Goal: Information Seeking & Learning: Learn about a topic

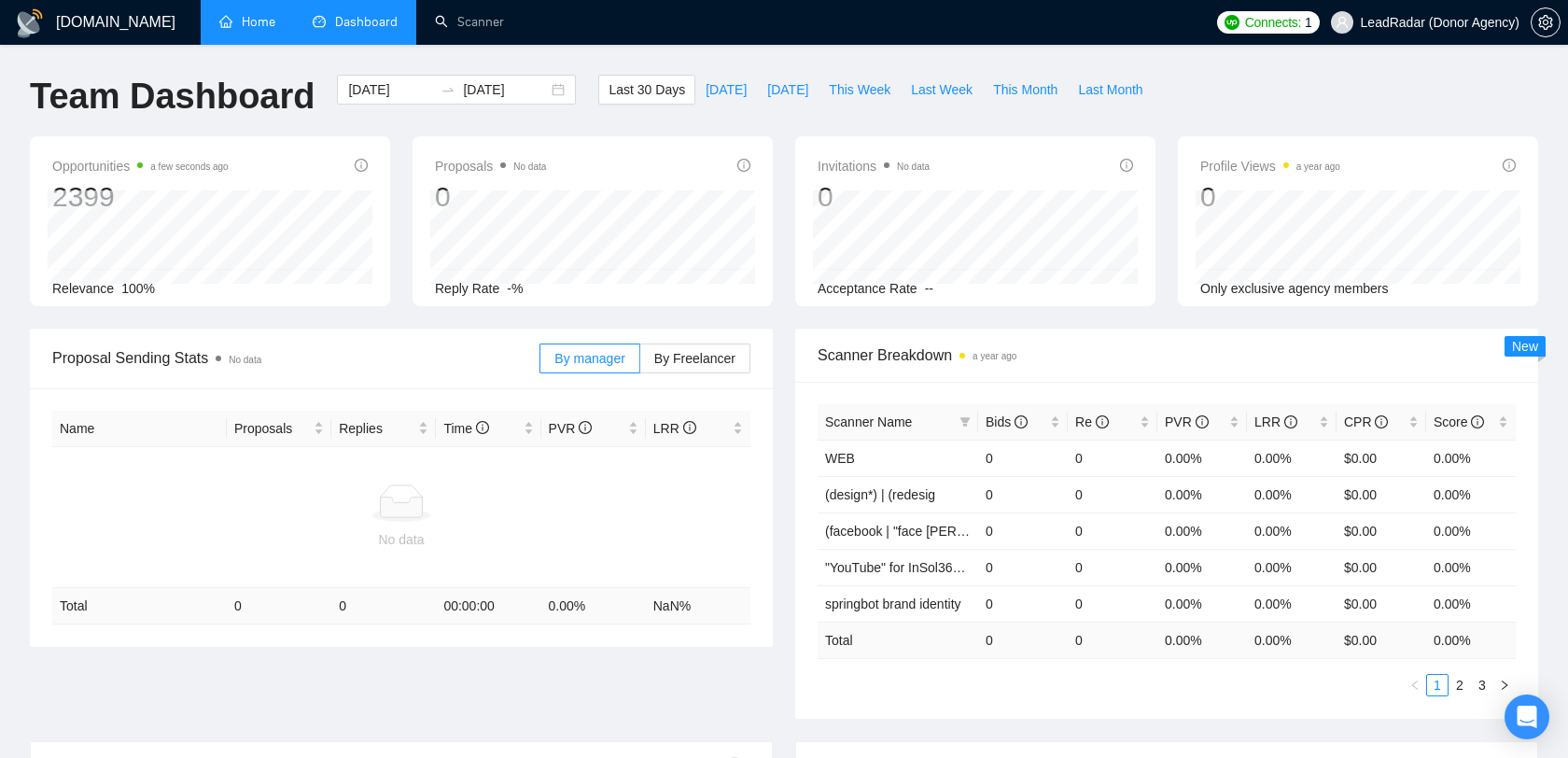
click at [248, 29] on link "Home" at bounding box center [247, 22] width 56 height 16
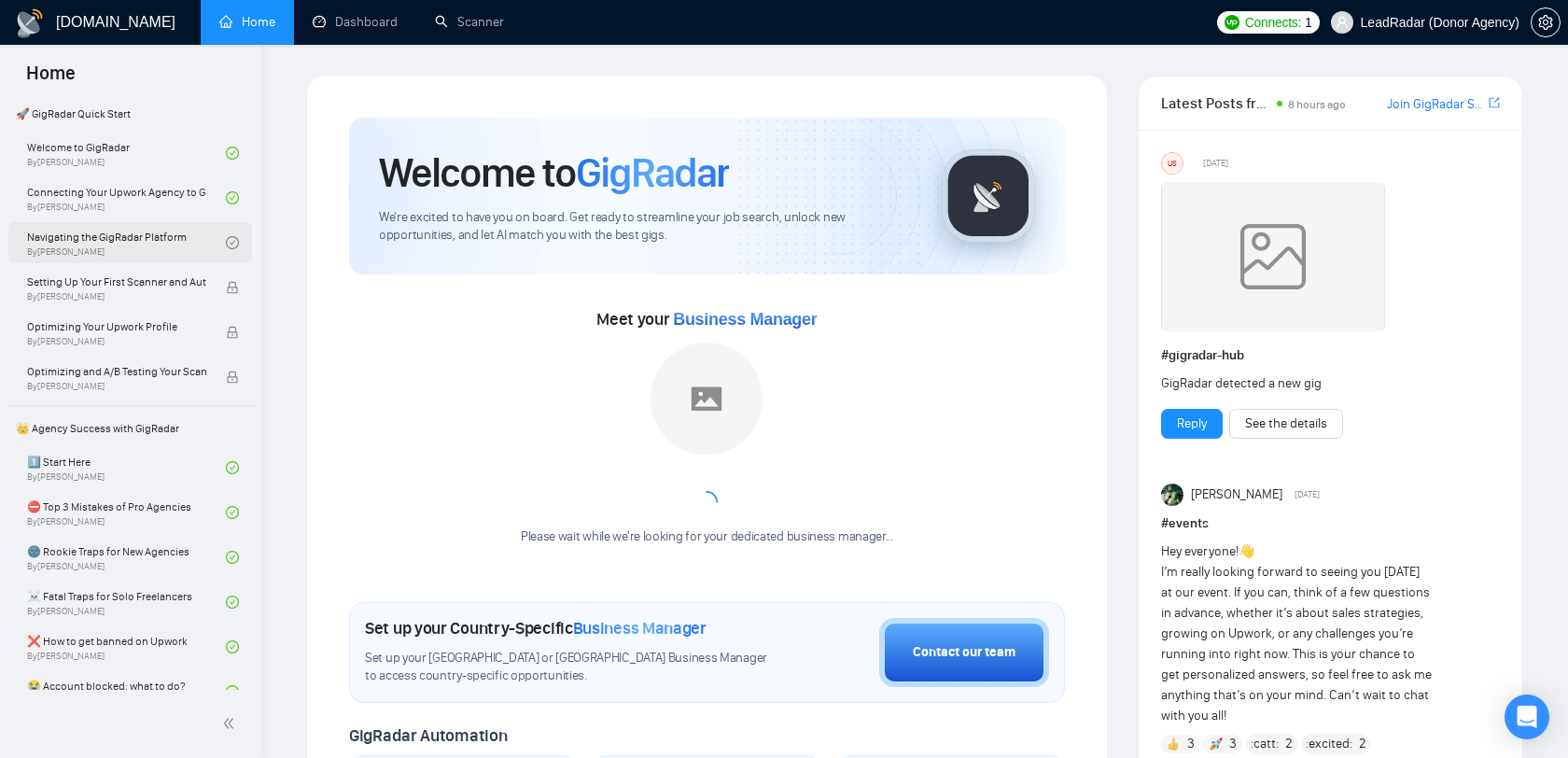
scroll to position [112, 0]
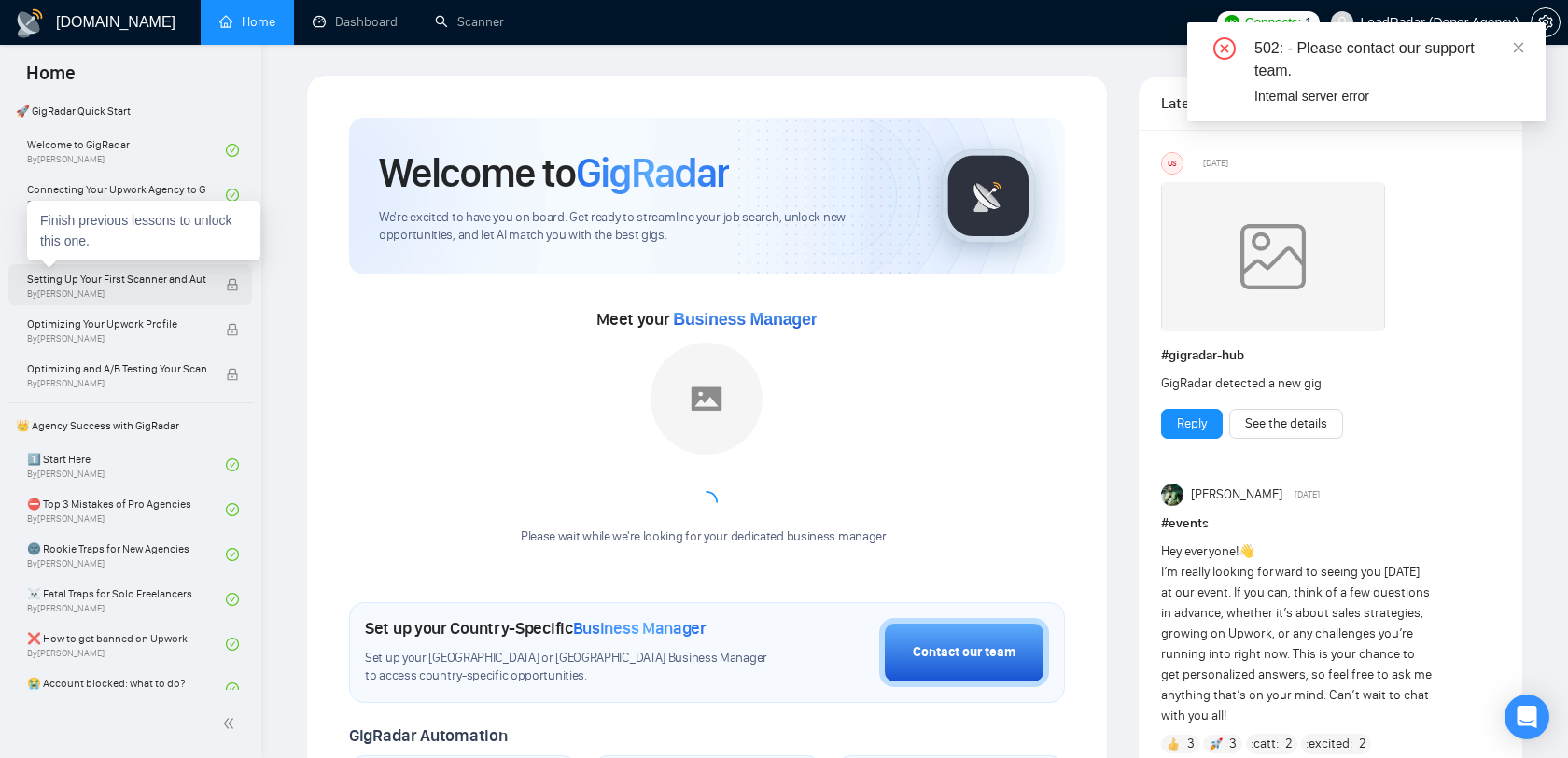
click at [171, 274] on span "Setting Up Your First Scanner and Auto-Bidder" at bounding box center [116, 279] width 179 height 19
click at [1525, 51] on icon "close" at bounding box center [1519, 48] width 13 height 13
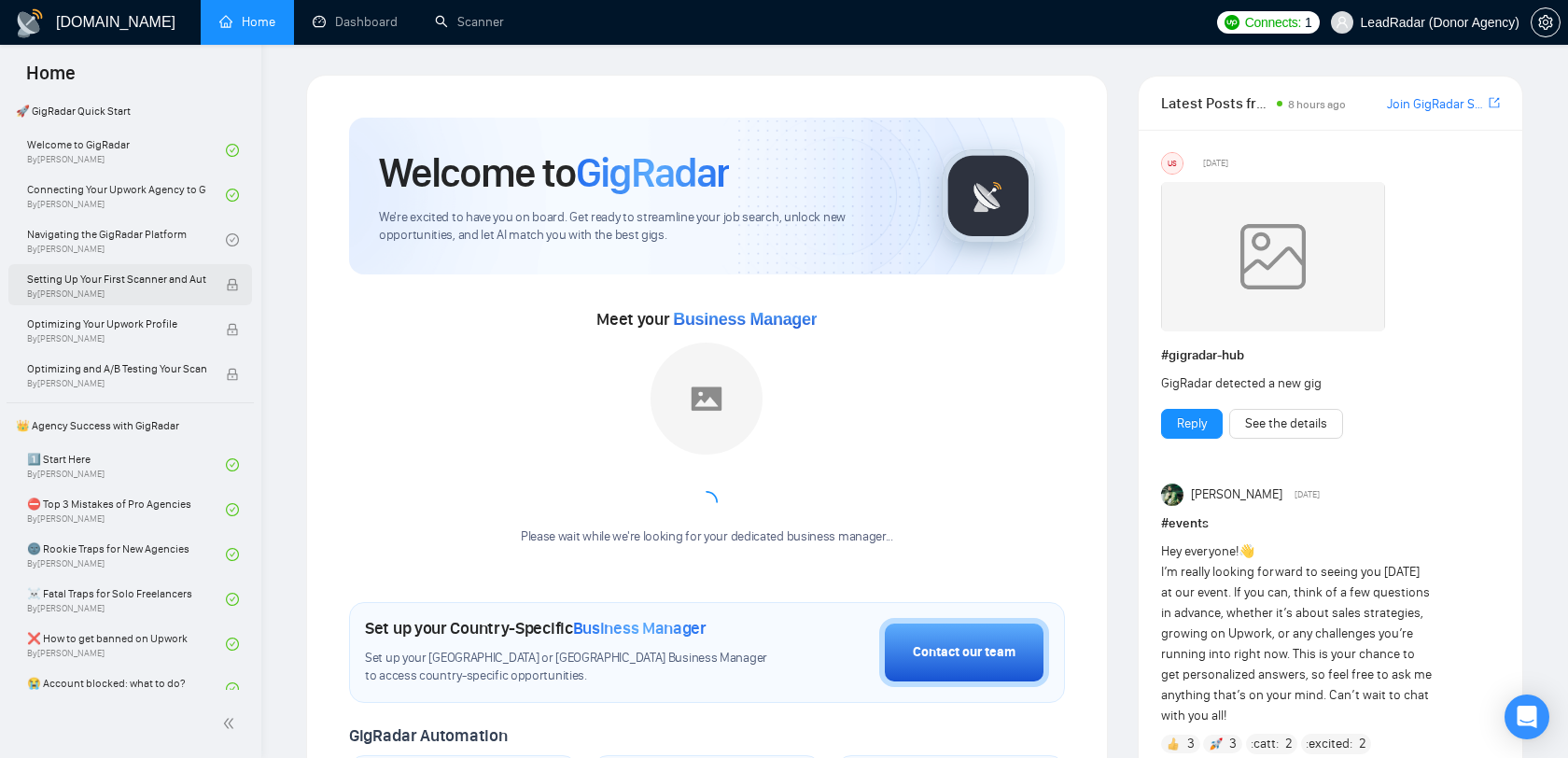
click at [189, 282] on span "Setting Up Your First Scanner and Auto-Bidder" at bounding box center [116, 279] width 179 height 19
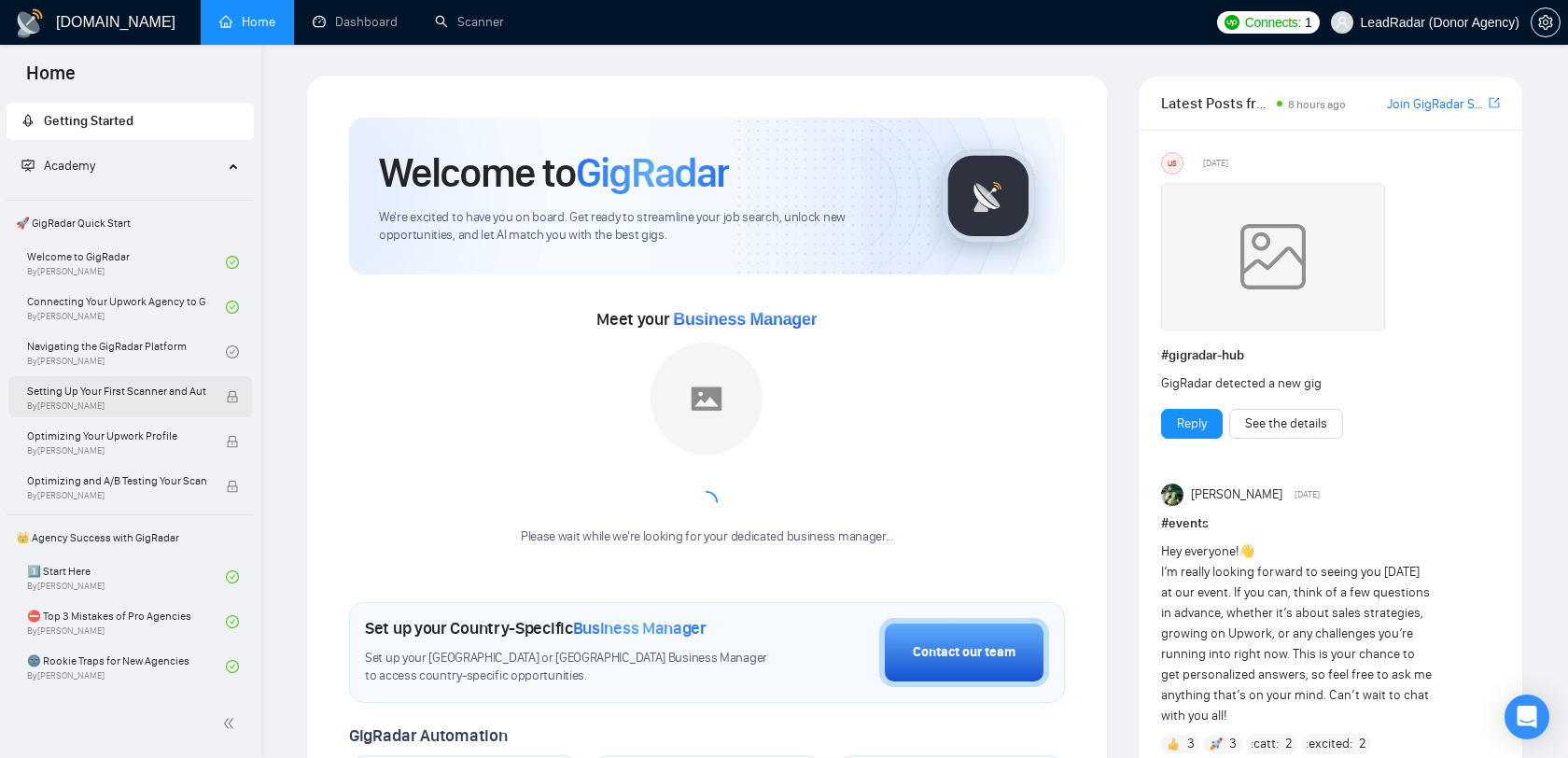
click at [146, 392] on span "Setting Up Your First Scanner and Auto-Bidder" at bounding box center [116, 391] width 179 height 19
click at [175, 352] on div "Finish previous lessons to unlock this one." at bounding box center [144, 343] width 233 height 60
click at [160, 347] on link "Navigating the GigRadar Platform By [PERSON_NAME]" at bounding box center [127, 352] width 199 height 41
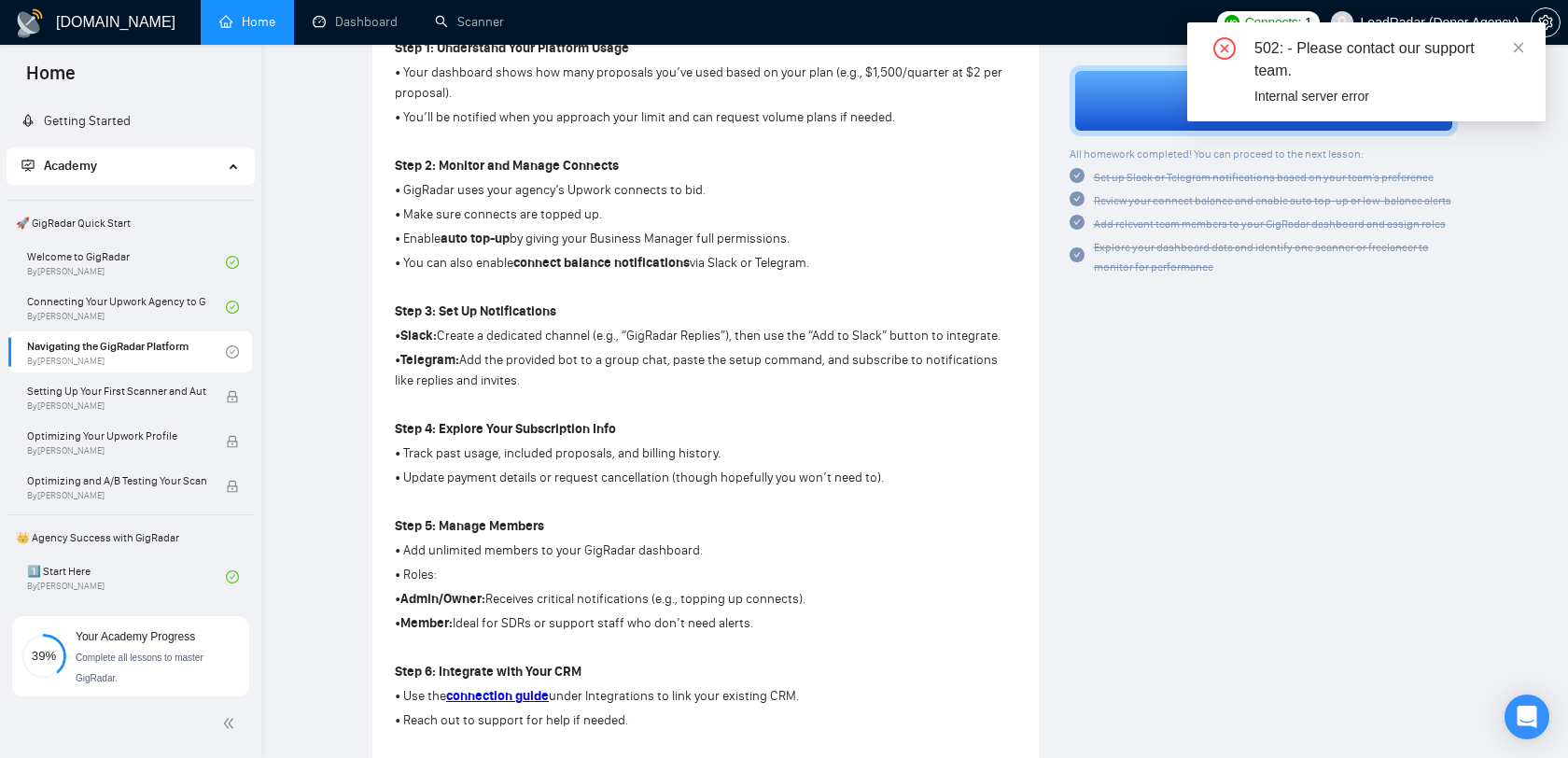
scroll to position [630, 0]
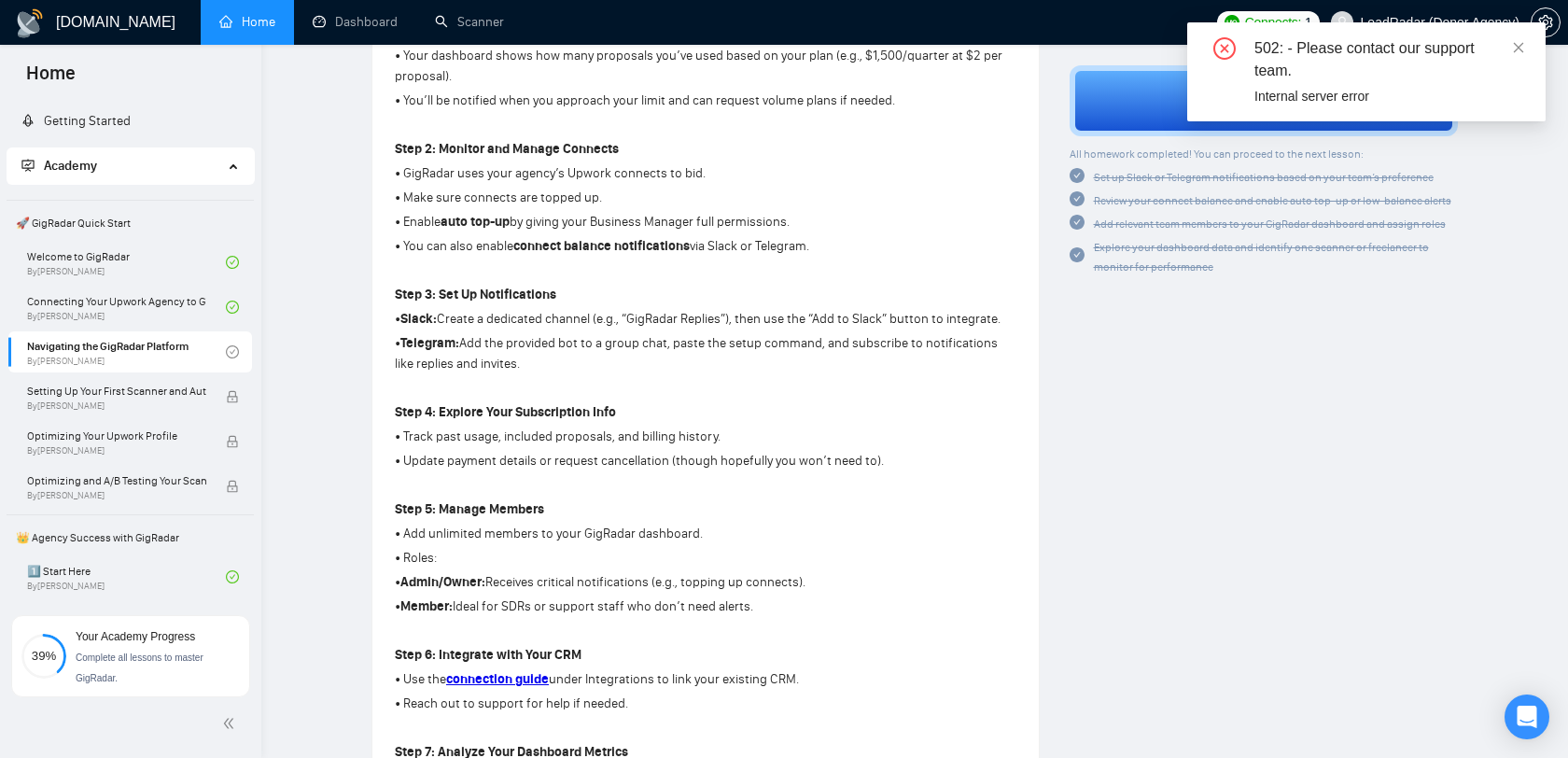
click at [1526, 40] on div "502: - Please contact our support team. Internal server error" at bounding box center [1367, 71] width 359 height 99
click at [1512, 50] on div "502: - Please contact our support team." at bounding box center [1389, 60] width 269 height 45
click at [1517, 50] on icon "close" at bounding box center [1519, 48] width 13 height 13
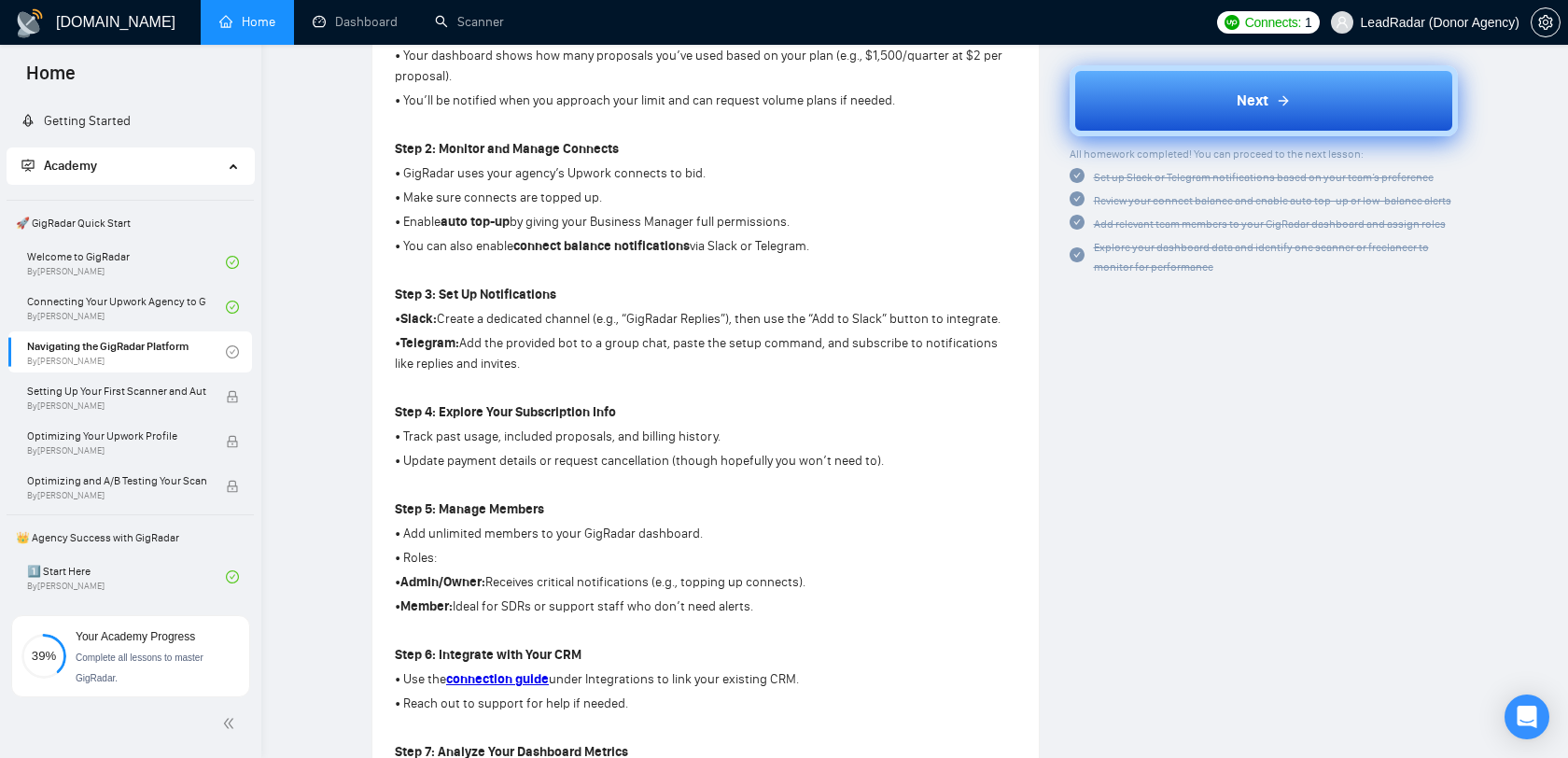
click at [1335, 104] on button "Next" at bounding box center [1265, 101] width 389 height 71
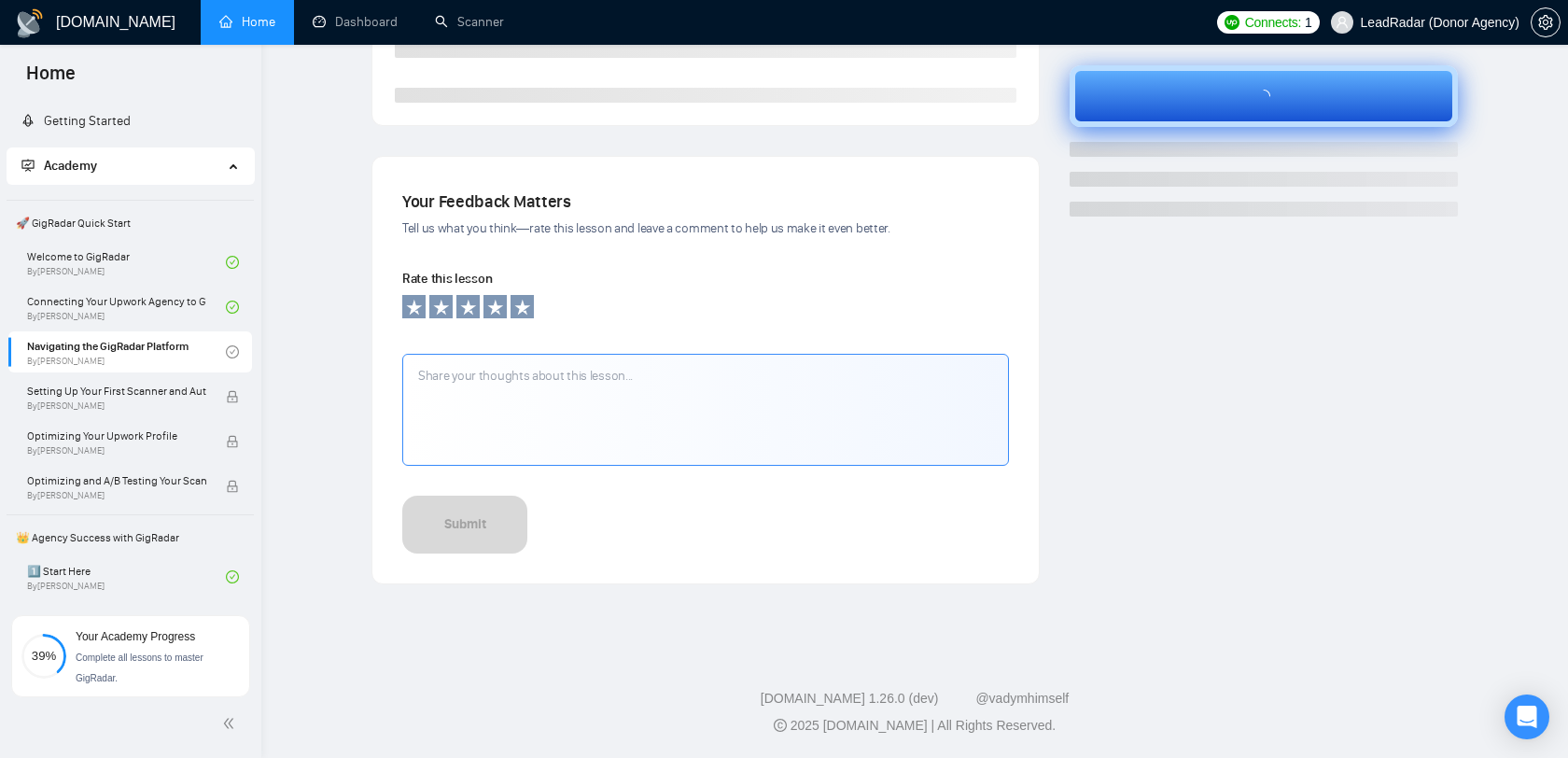
scroll to position [513, 0]
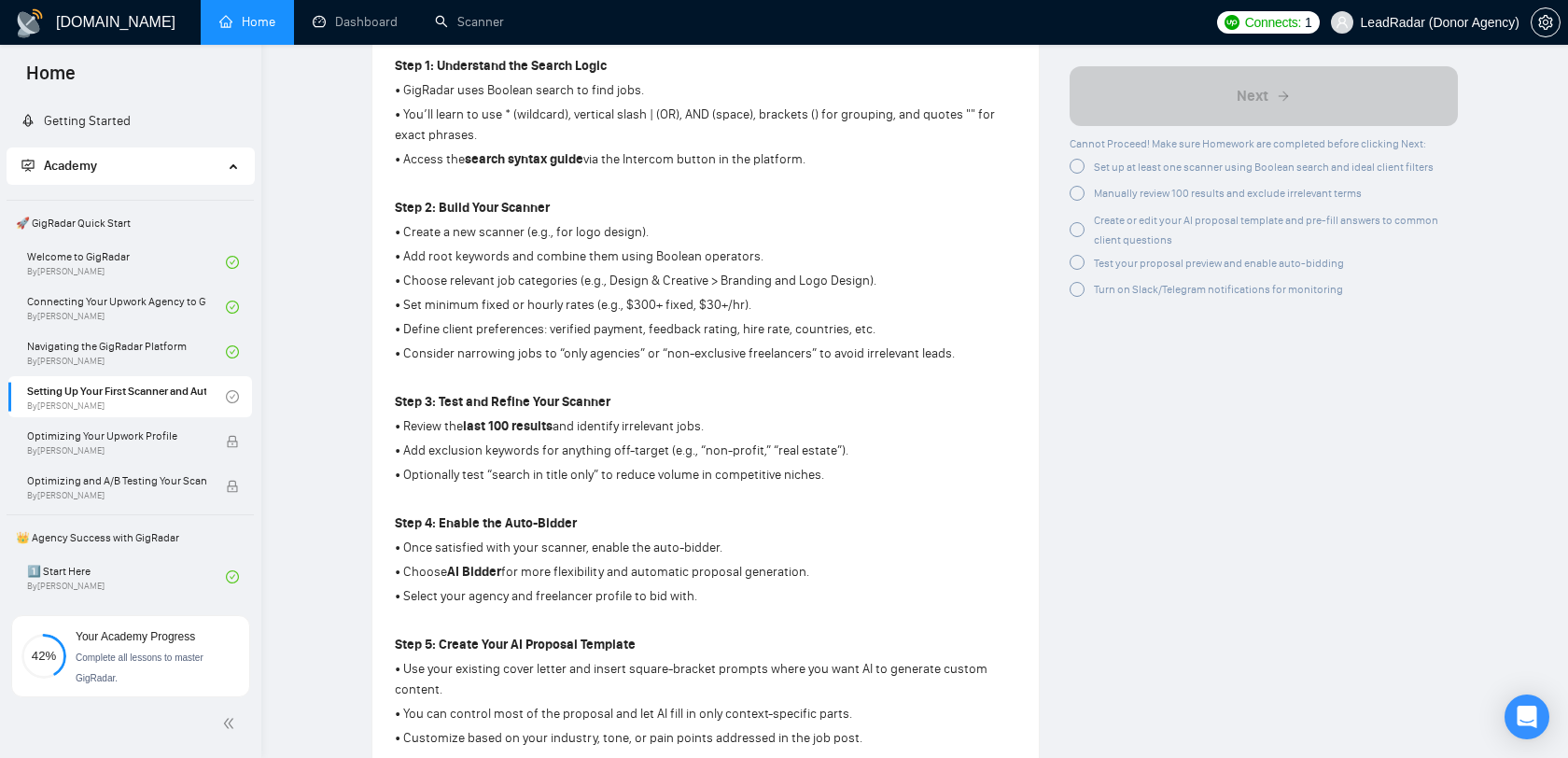
scroll to position [642, 0]
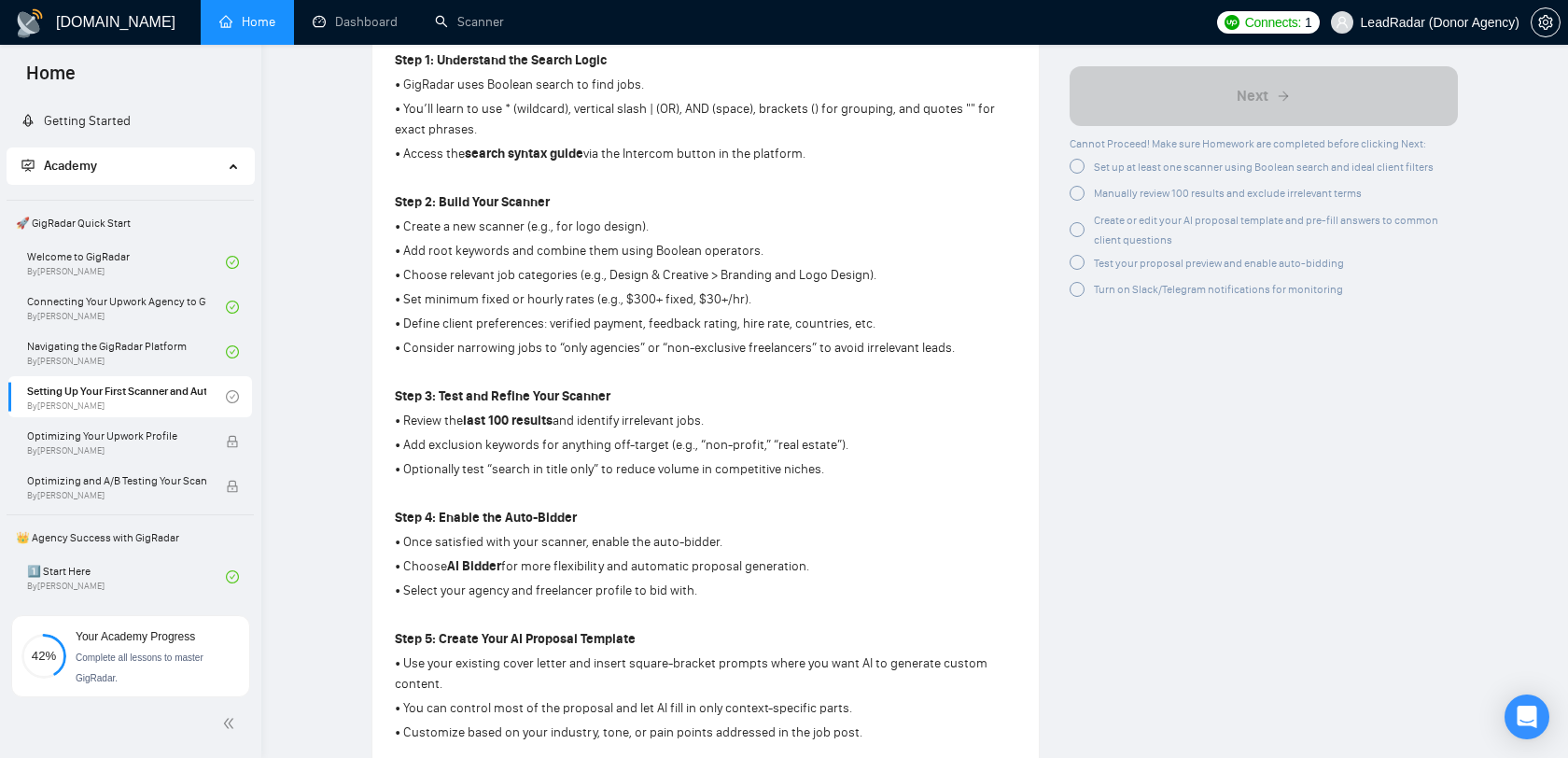
drag, startPoint x: 712, startPoint y: 428, endPoint x: 568, endPoint y: 426, distance: 144.0
click at [569, 426] on p "• Review the last 100 results and identify irrelevant jobs." at bounding box center [706, 421] width 622 height 21
click at [567, 427] on p "• Review the last 100 results and identify irrelevant jobs." at bounding box center [706, 421] width 622 height 21
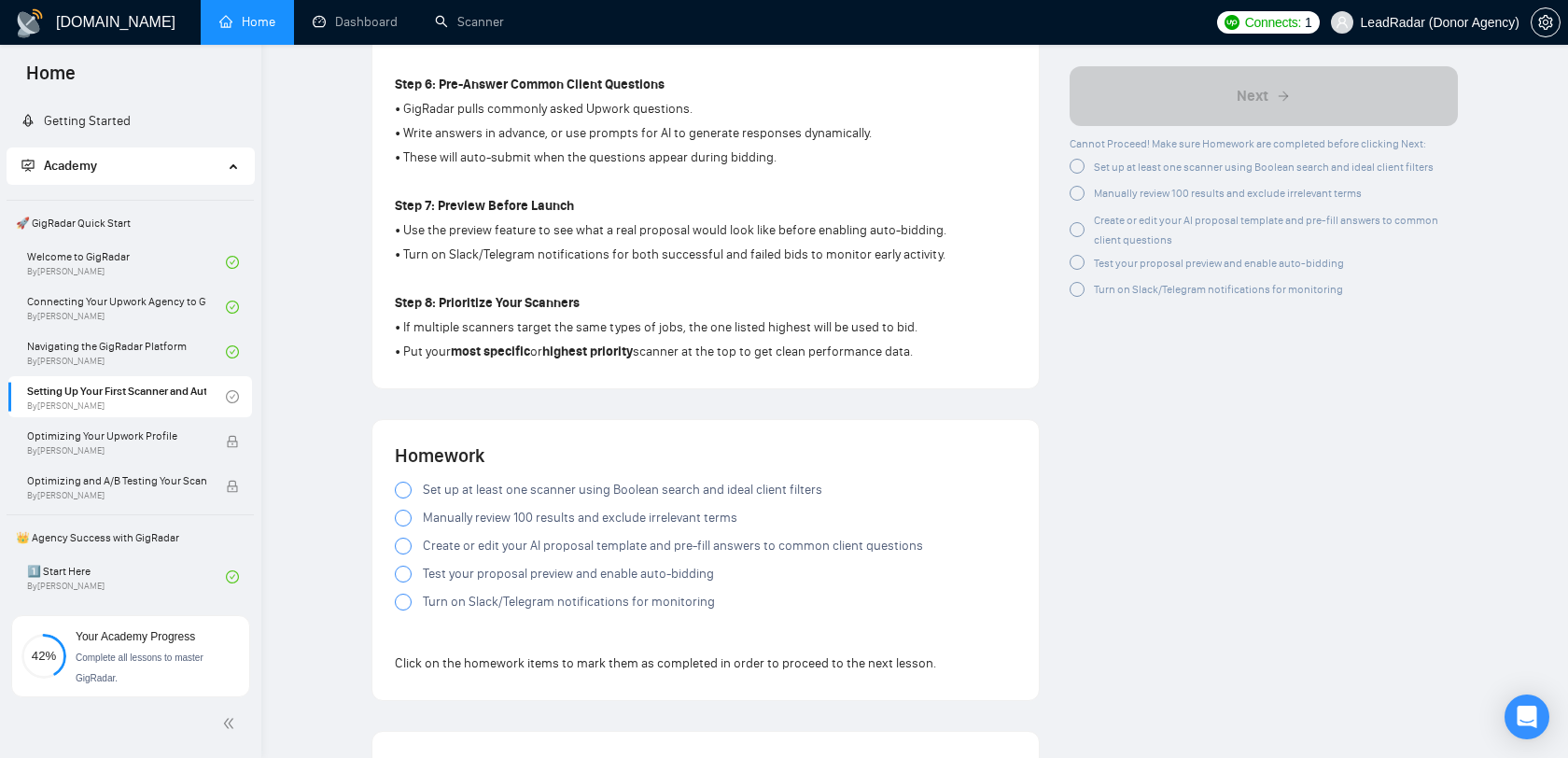
scroll to position [1339, 0]
click at [411, 599] on span at bounding box center [403, 601] width 17 height 17
click at [409, 576] on div at bounding box center [403, 573] width 17 height 17
click at [409, 581] on div at bounding box center [403, 573] width 17 height 17
click at [405, 548] on div at bounding box center [403, 545] width 17 height 17
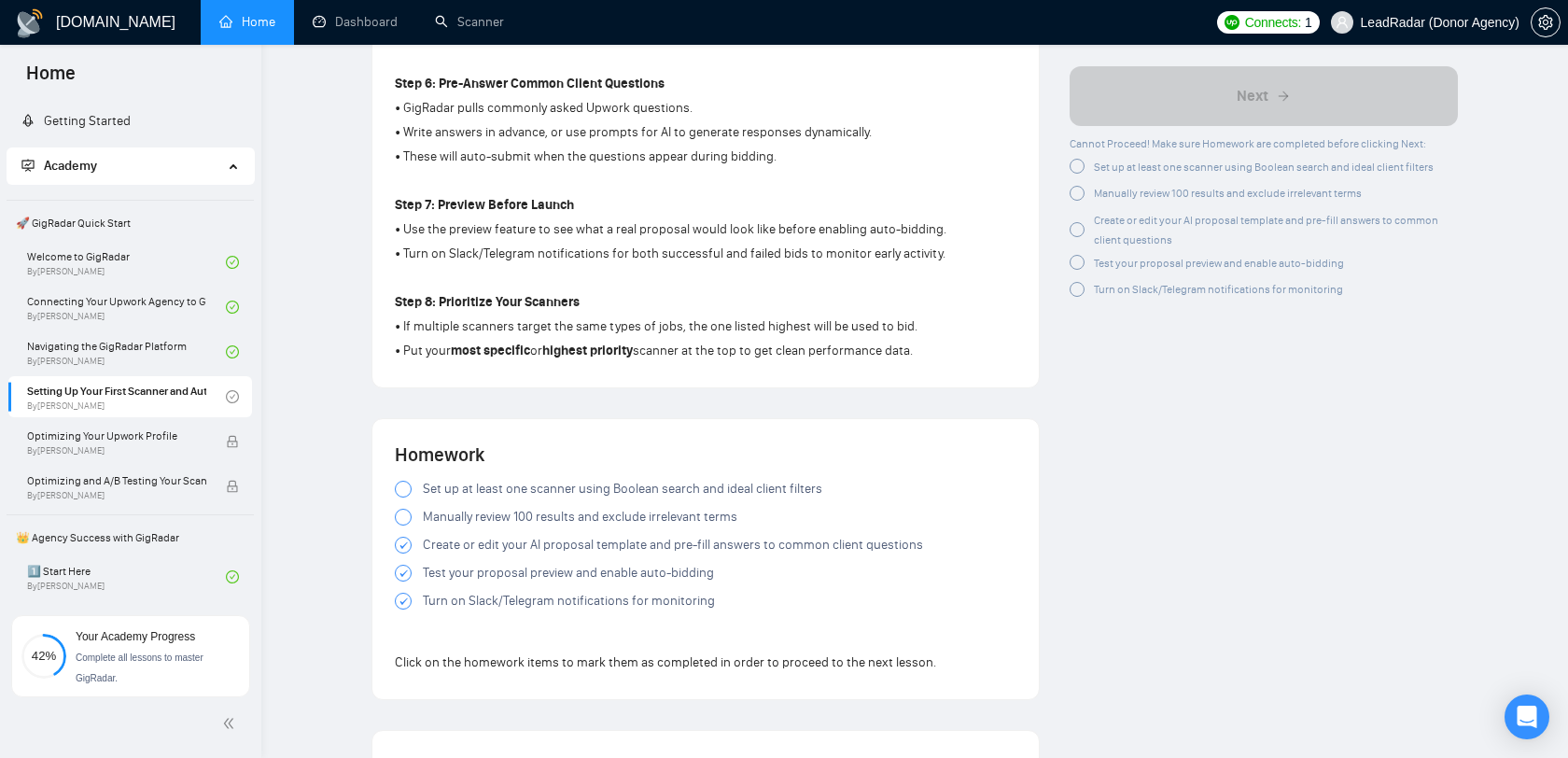
click at [398, 518] on div at bounding box center [403, 518] width 17 height 17
click at [396, 487] on span at bounding box center [403, 489] width 17 height 17
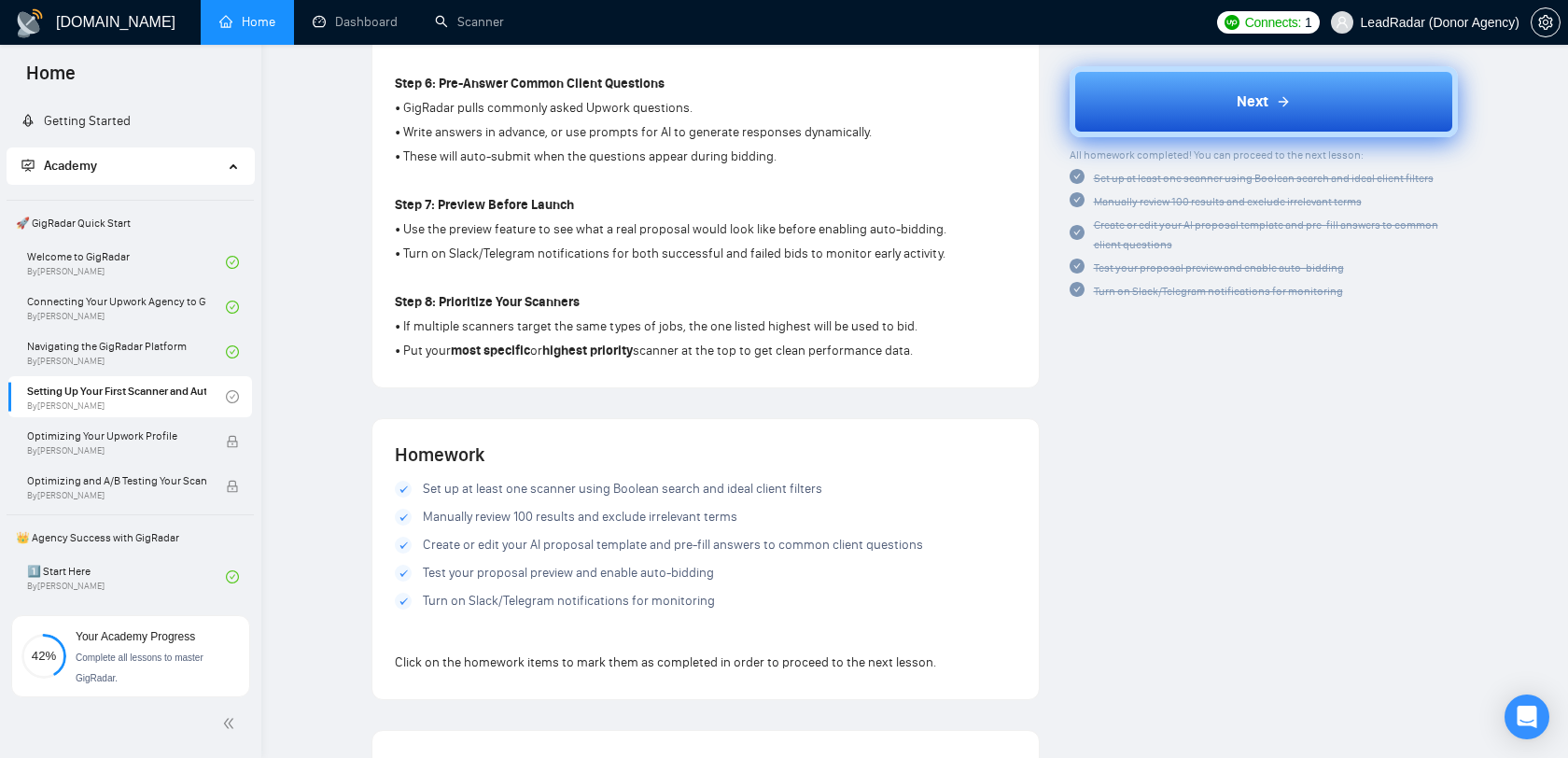
click at [1302, 85] on button "Next" at bounding box center [1265, 101] width 389 height 71
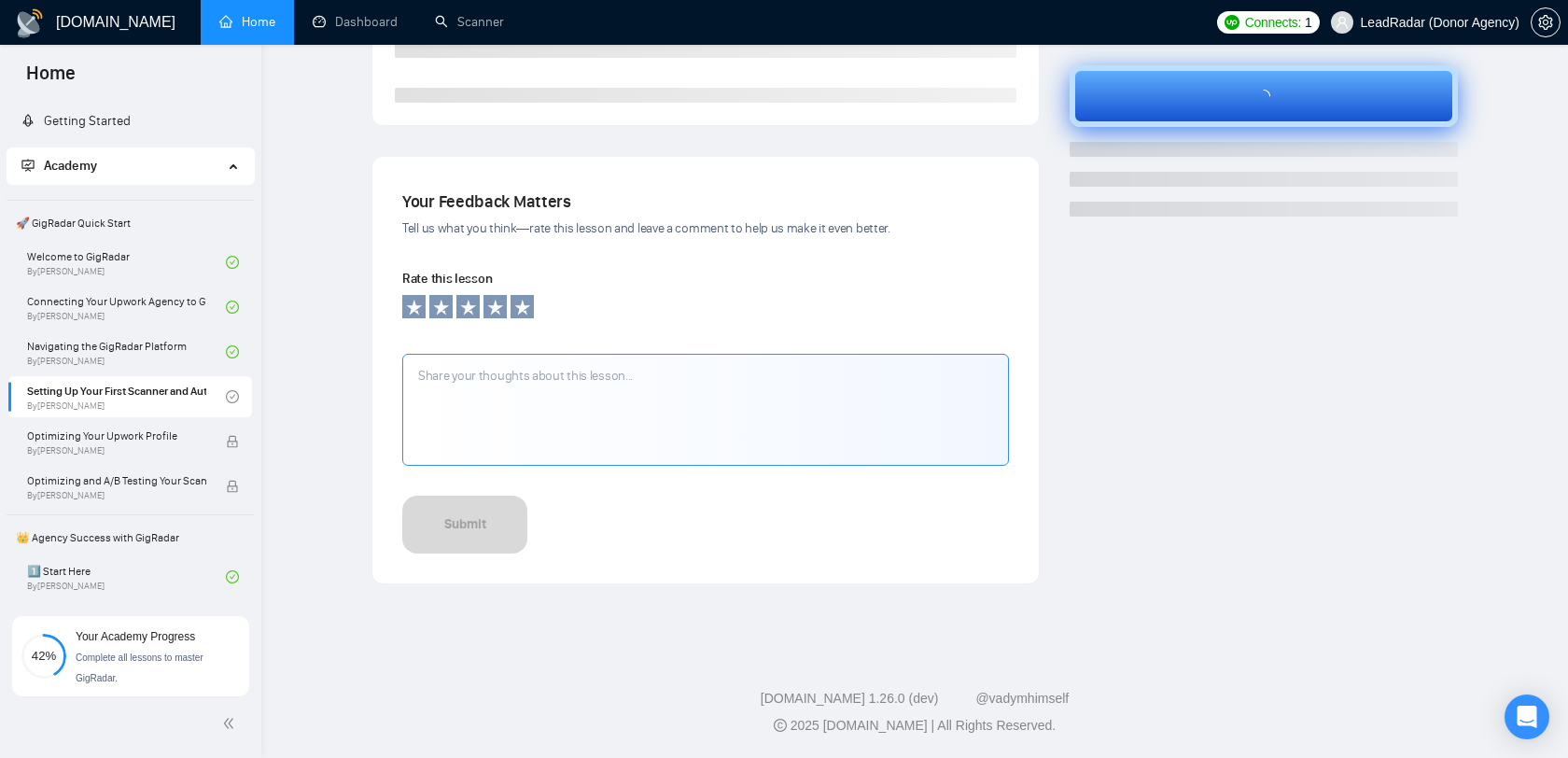
scroll to position [513, 0]
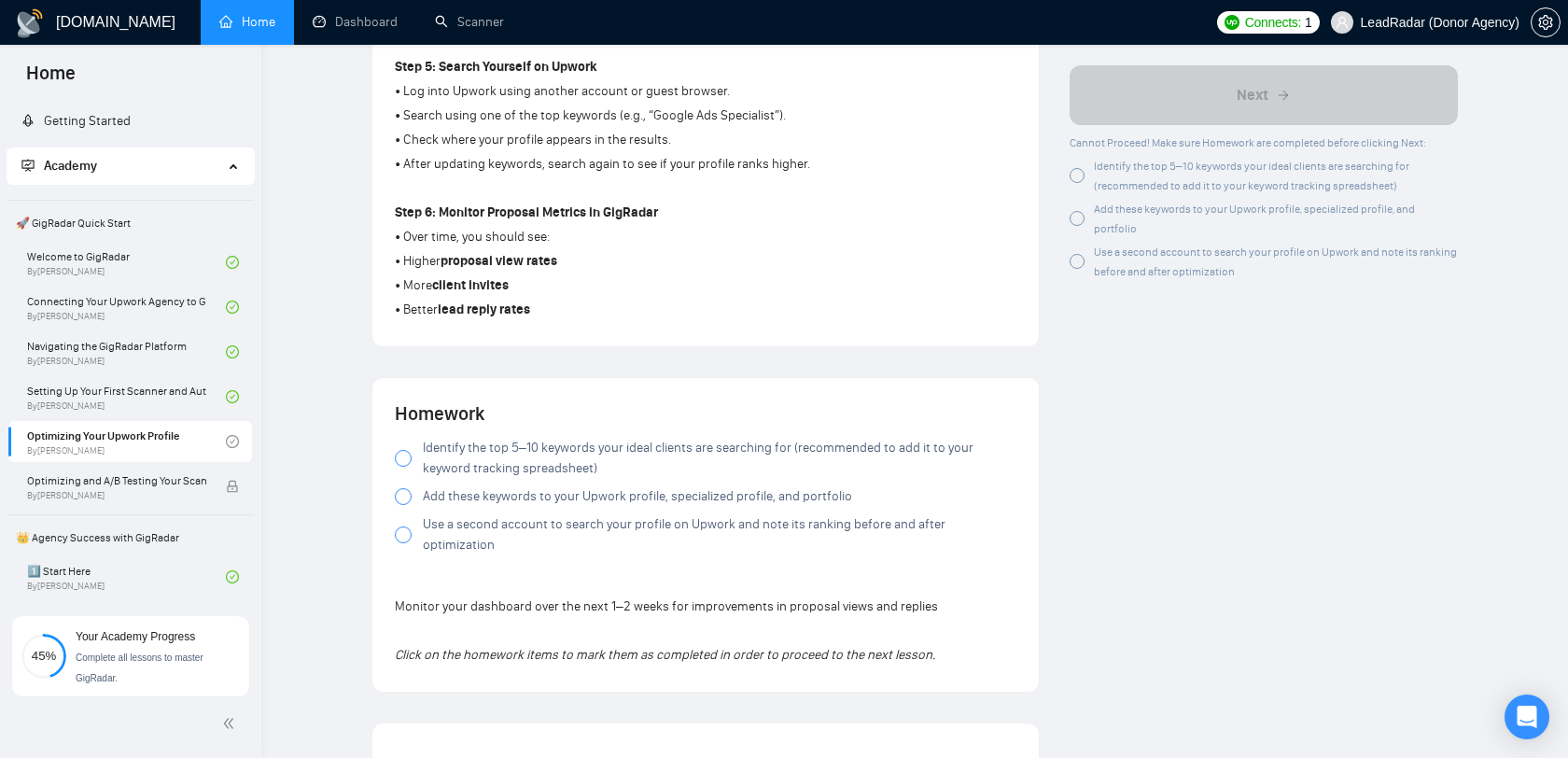
scroll to position [1054, 0]
click at [405, 462] on div at bounding box center [403, 456] width 17 height 17
click at [405, 503] on div at bounding box center [403, 495] width 17 height 17
click at [400, 503] on div at bounding box center [403, 495] width 17 height 17
click at [404, 535] on div at bounding box center [403, 533] width 17 height 17
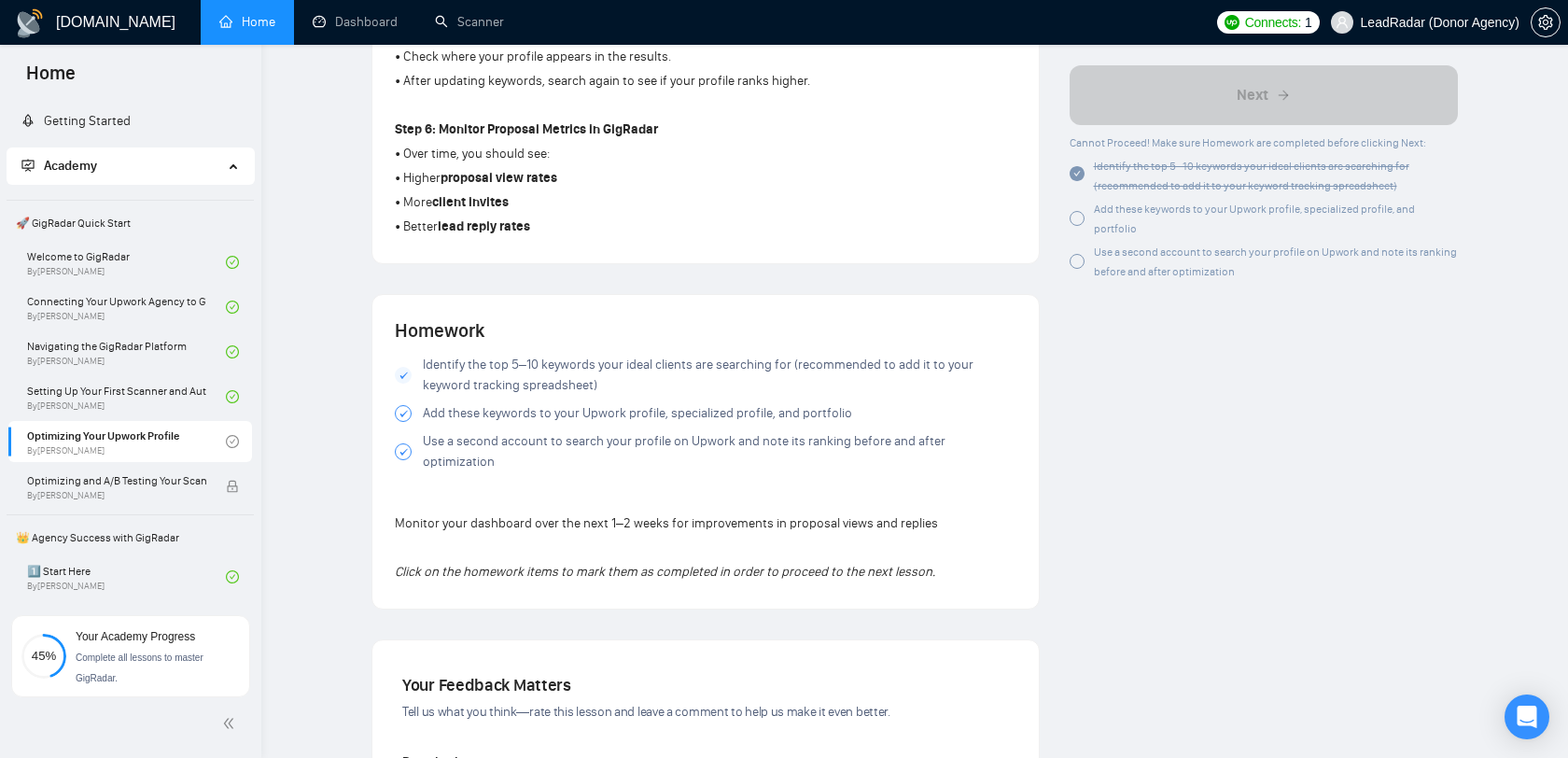
scroll to position [1226, 0]
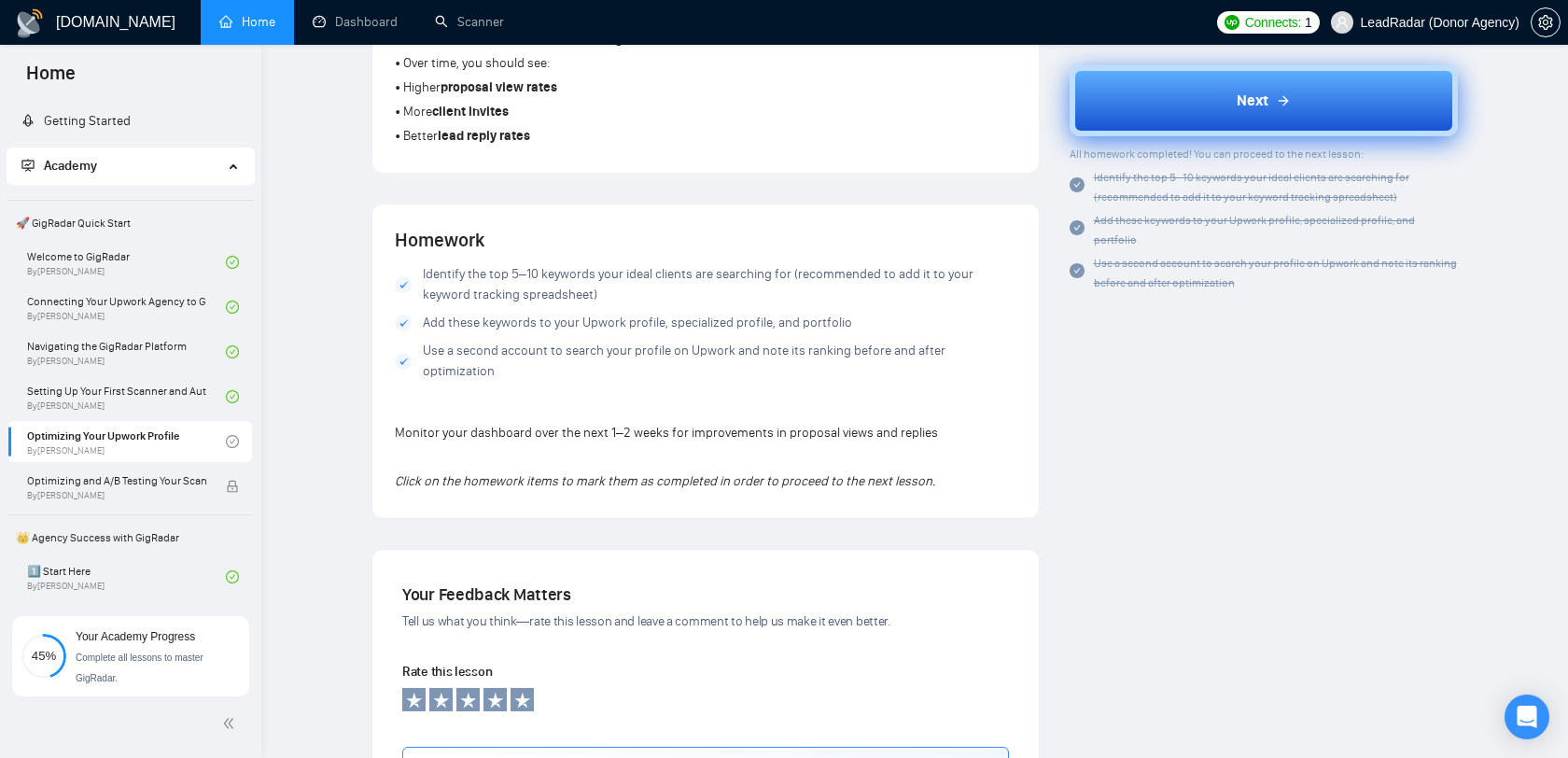
click at [1214, 95] on button "Next" at bounding box center [1265, 101] width 389 height 71
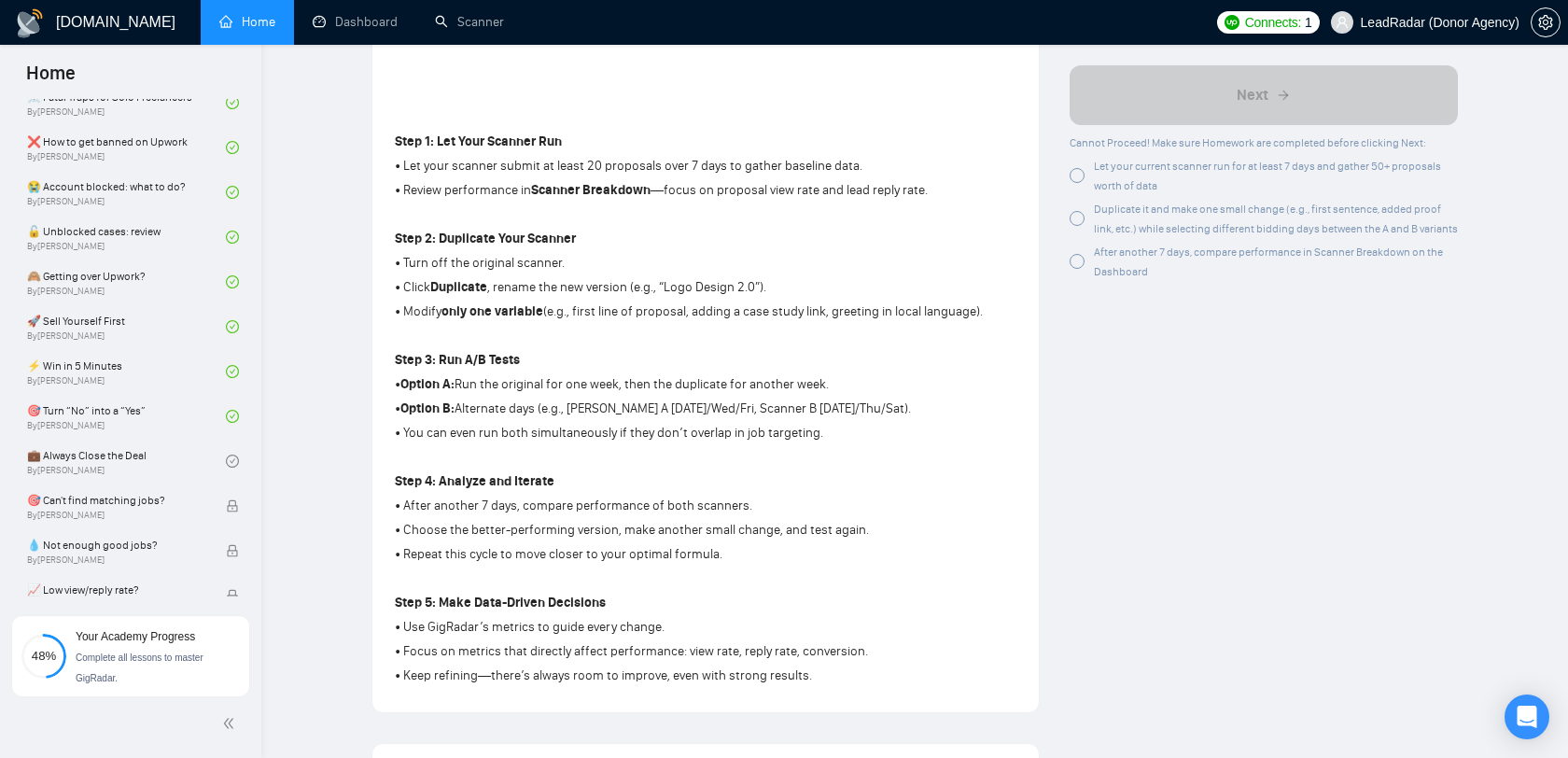
scroll to position [639, 0]
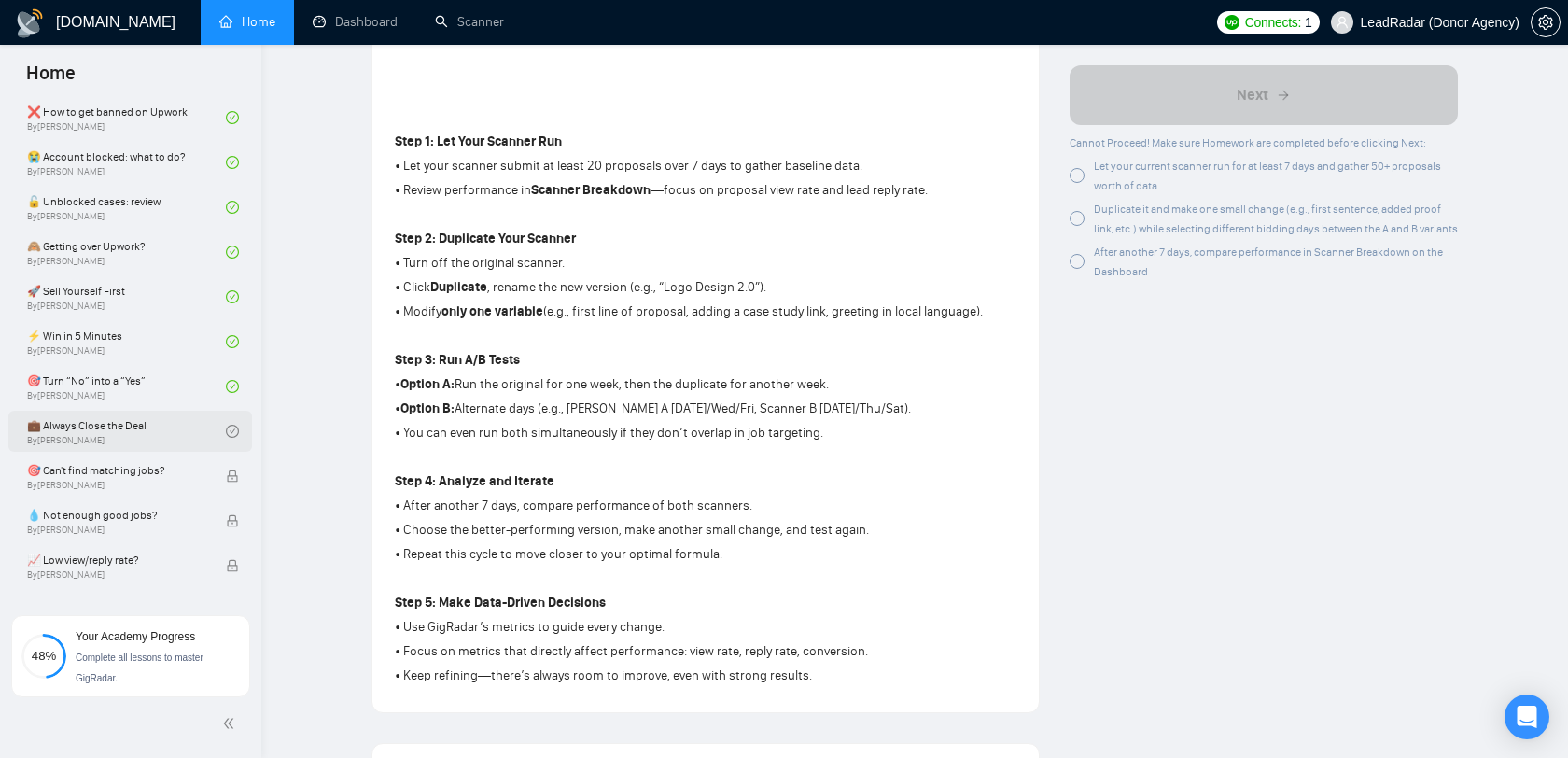
click at [143, 431] on link "💼 Always Close the Deal By [PERSON_NAME]" at bounding box center [127, 431] width 199 height 41
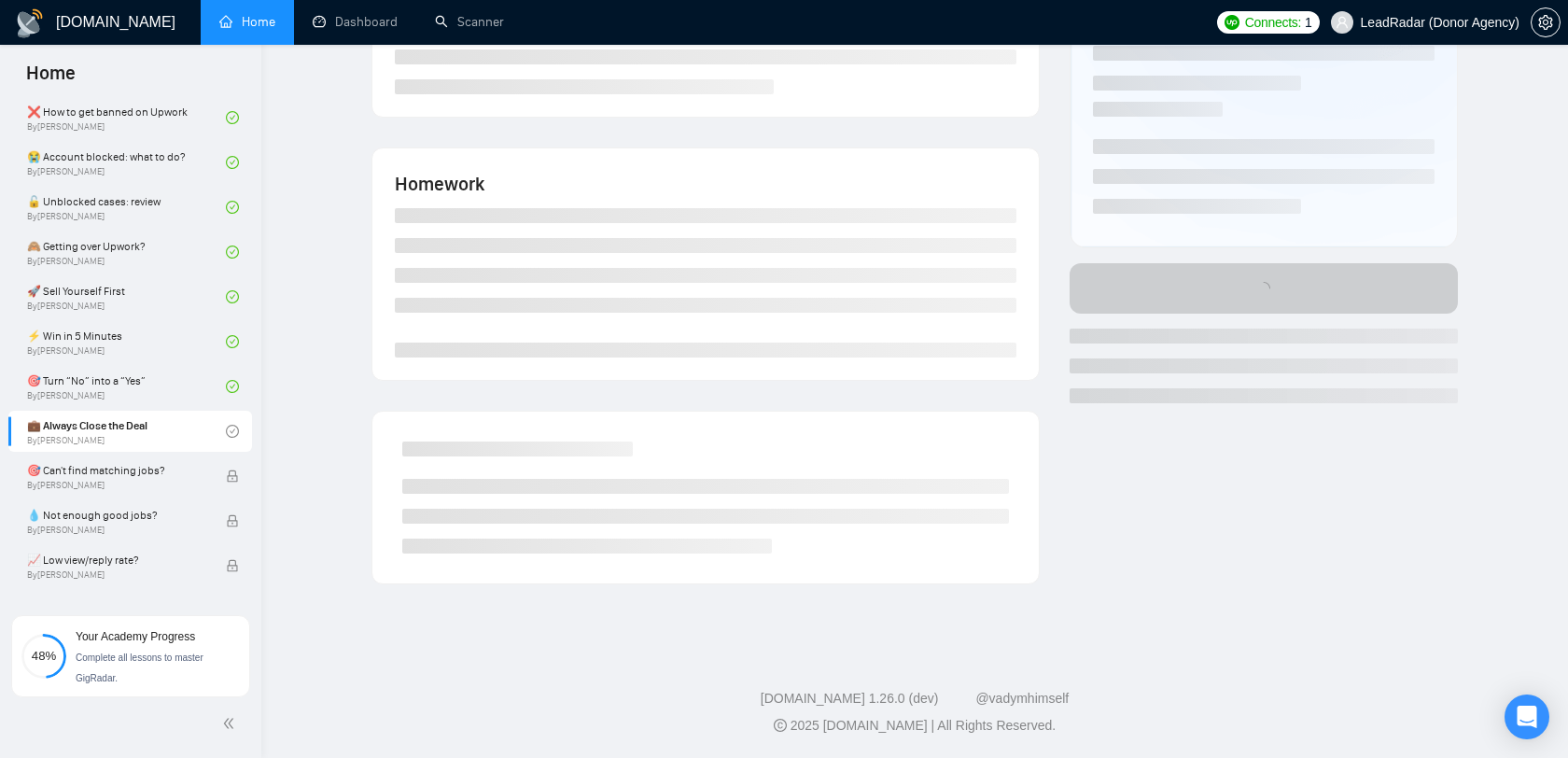
scroll to position [540, 0]
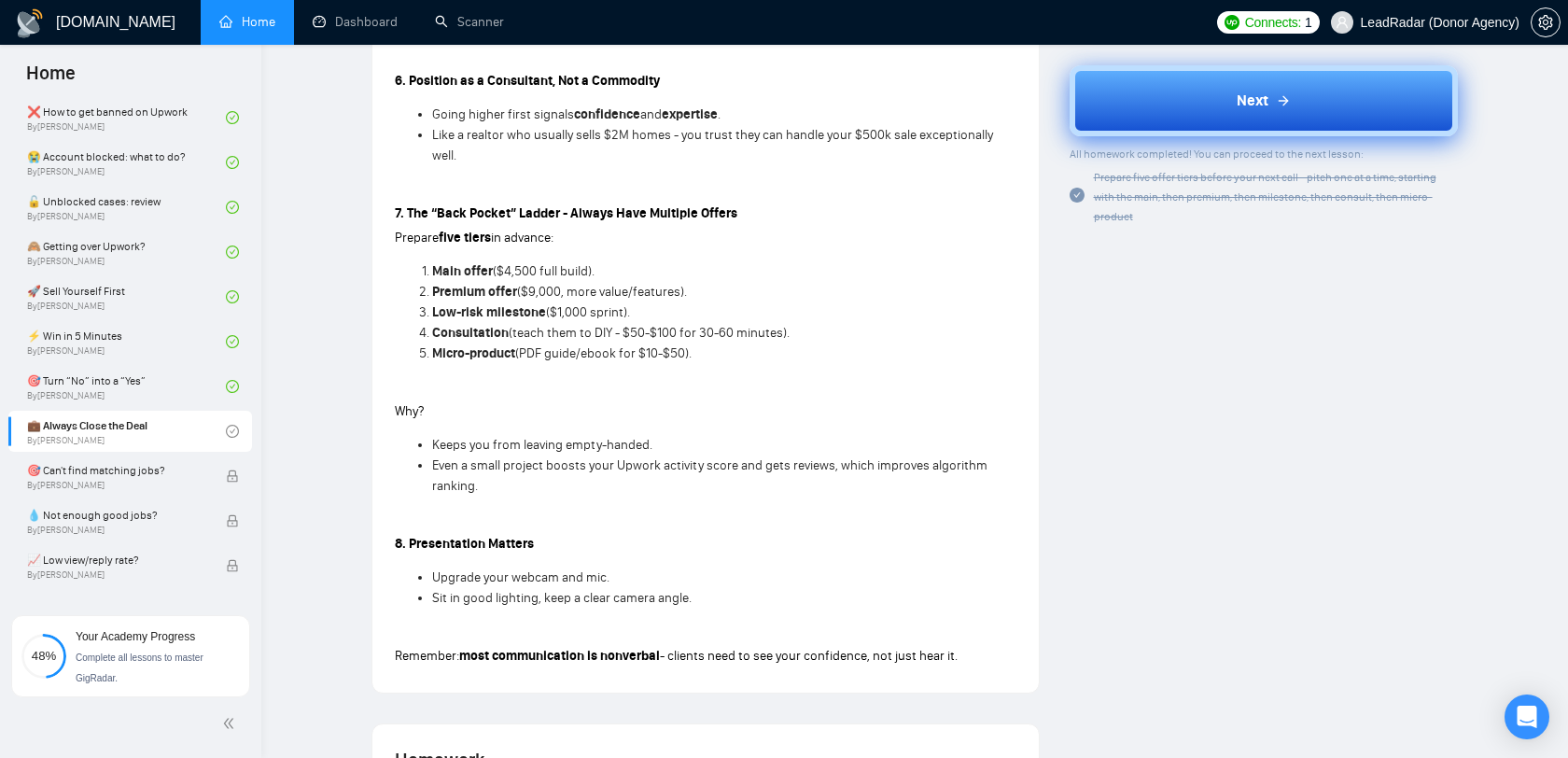
click at [1174, 98] on button "Next" at bounding box center [1265, 101] width 389 height 71
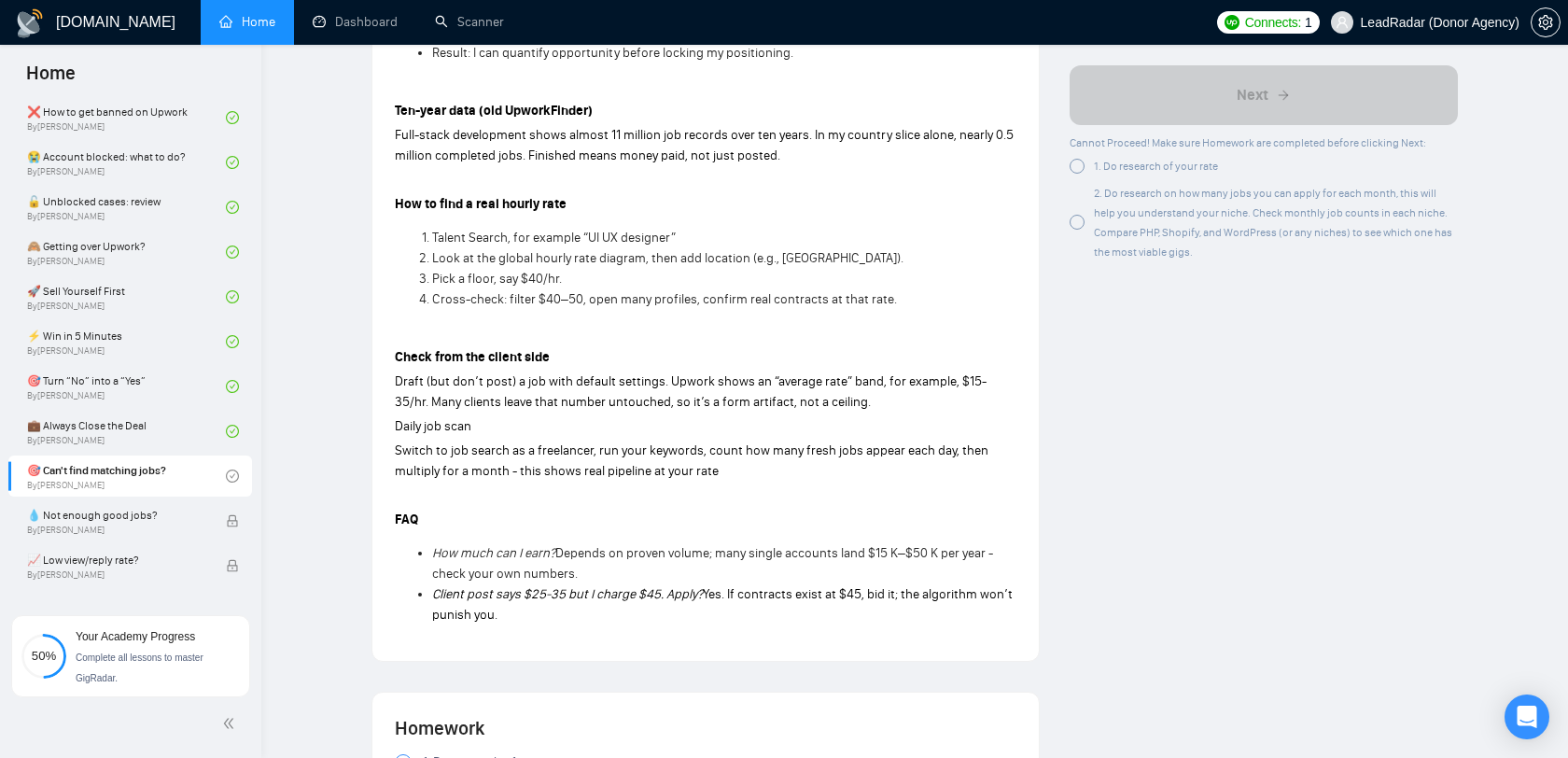
scroll to position [1409, 0]
